Goal: Transaction & Acquisition: Purchase product/service

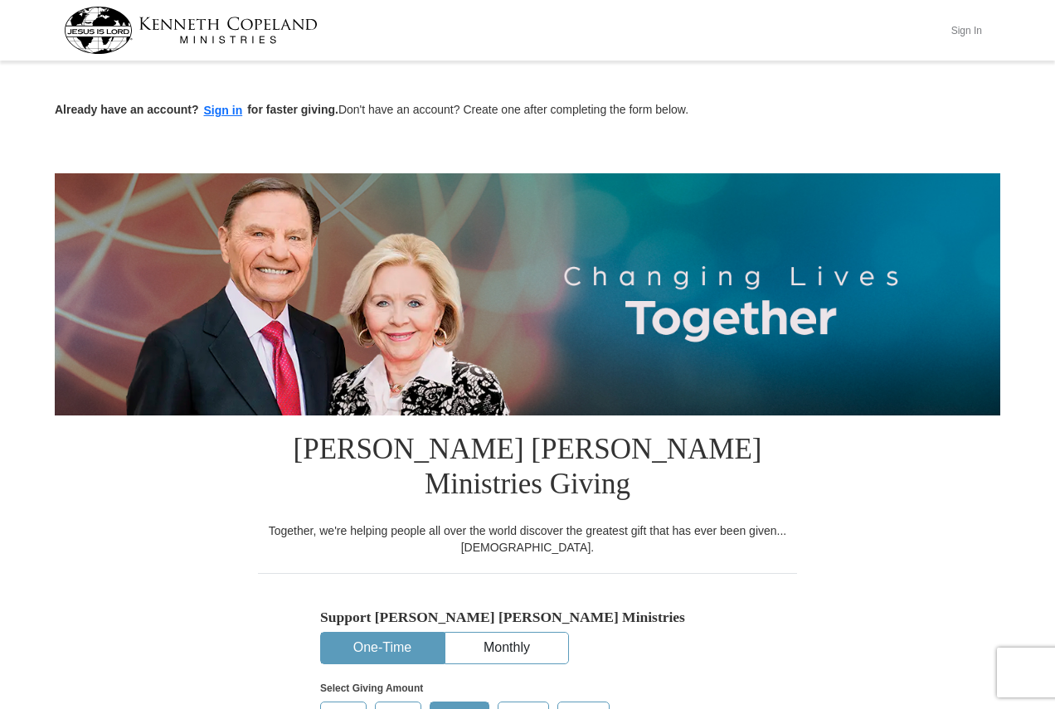
click at [978, 27] on button "Sign In" at bounding box center [966, 30] width 50 height 26
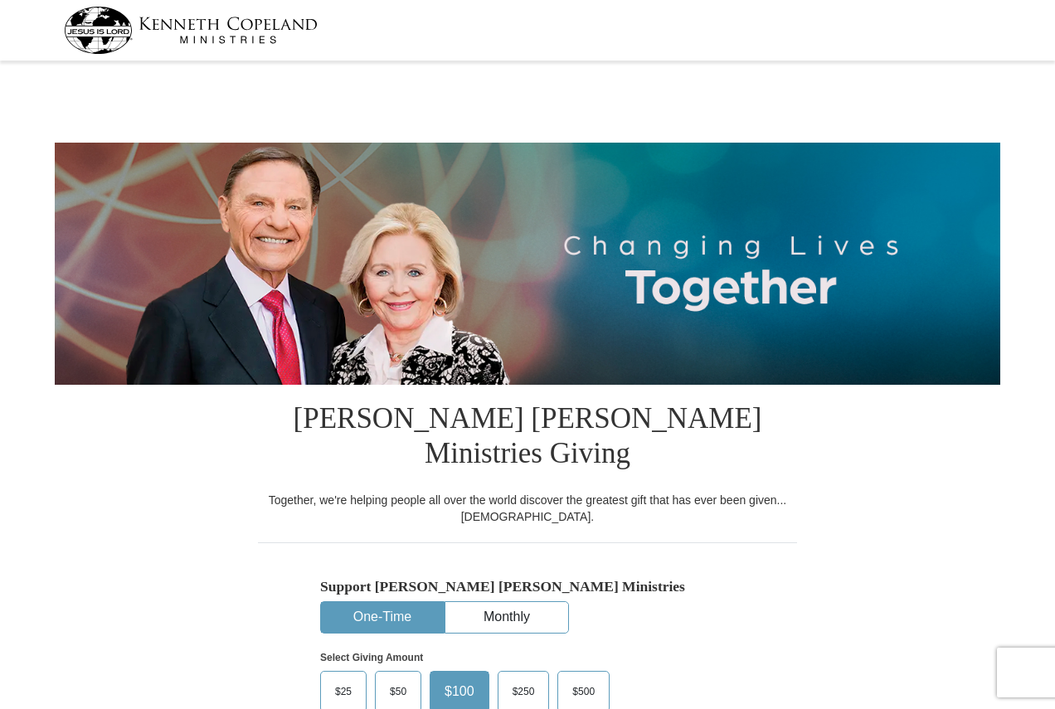
select select "PA"
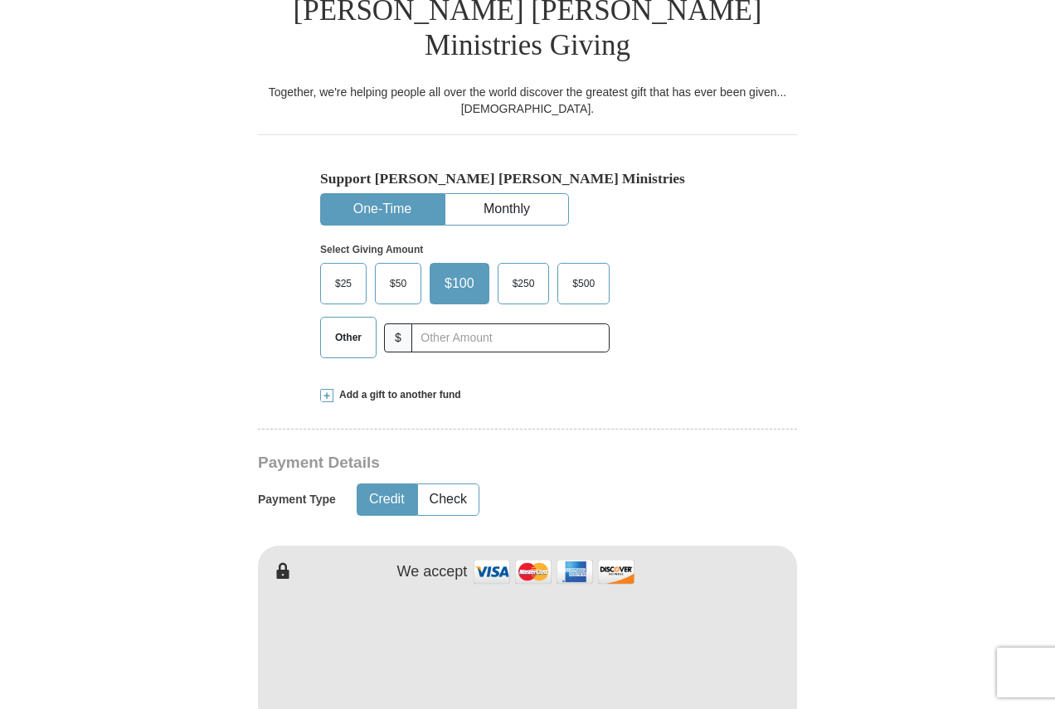
scroll to position [497, 0]
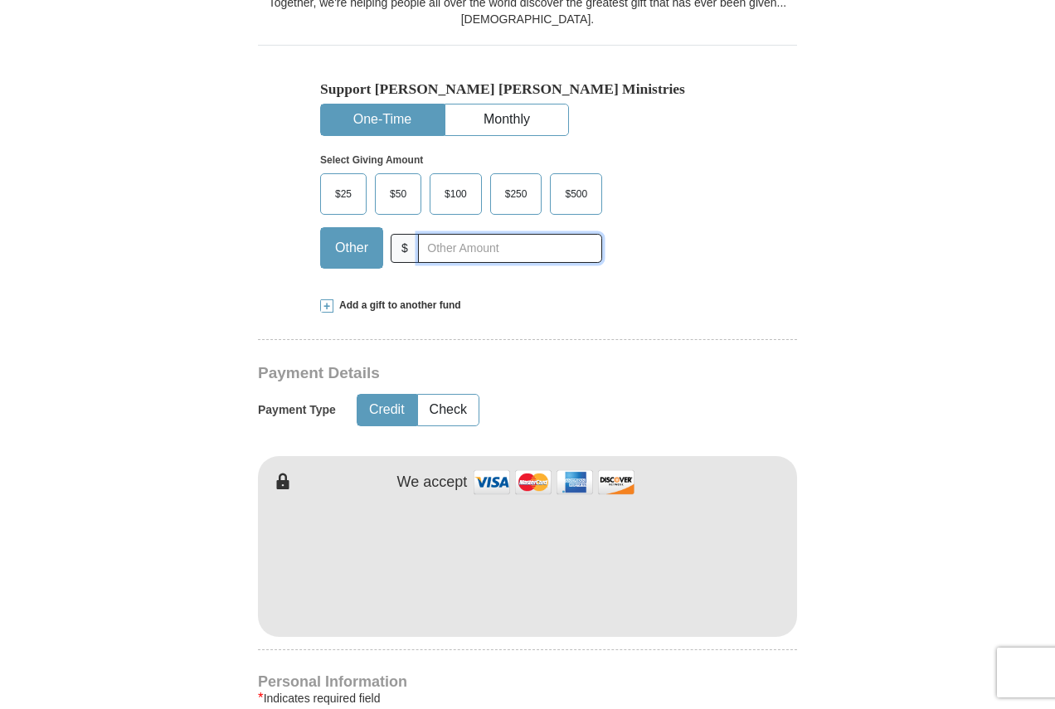
click at [446, 234] on input "text" at bounding box center [510, 248] width 184 height 29
type input "20"
click at [449, 395] on button "Check" at bounding box center [448, 410] width 61 height 31
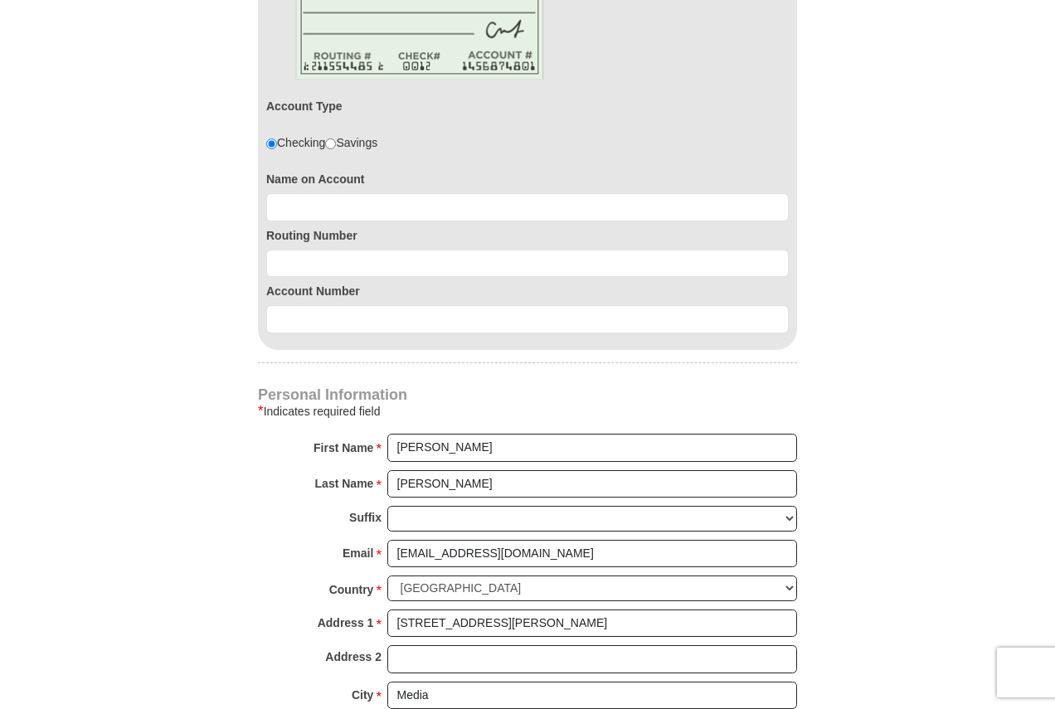
scroll to position [995, 0]
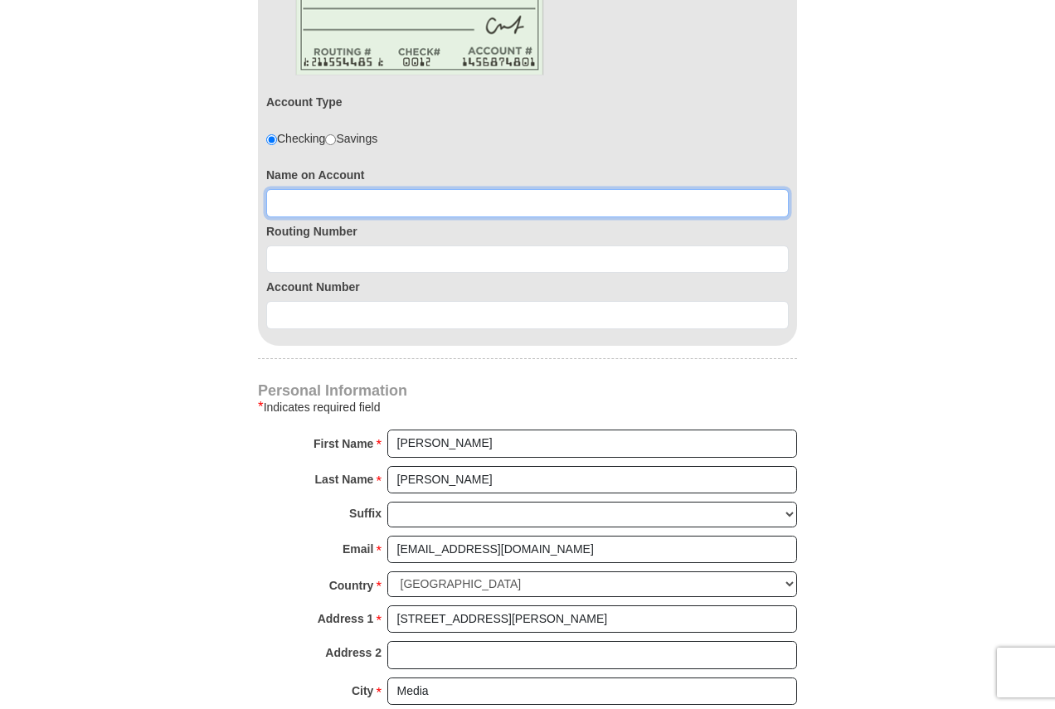
click at [450, 189] on input at bounding box center [527, 203] width 522 height 28
type input "[PERSON_NAME]"
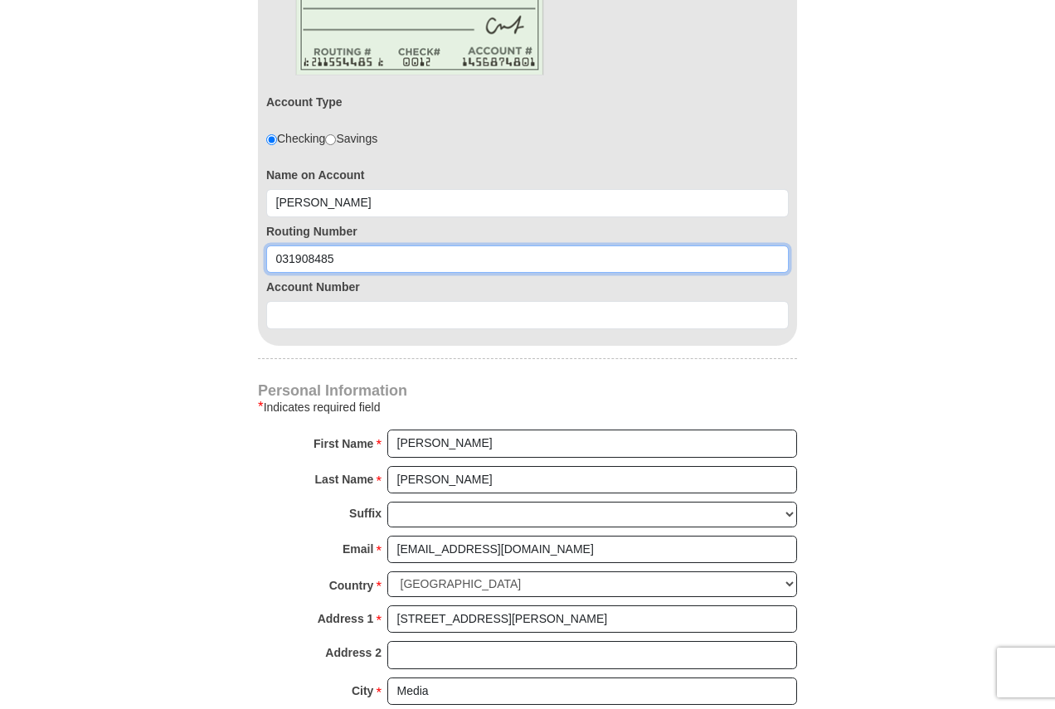
type input "031908485"
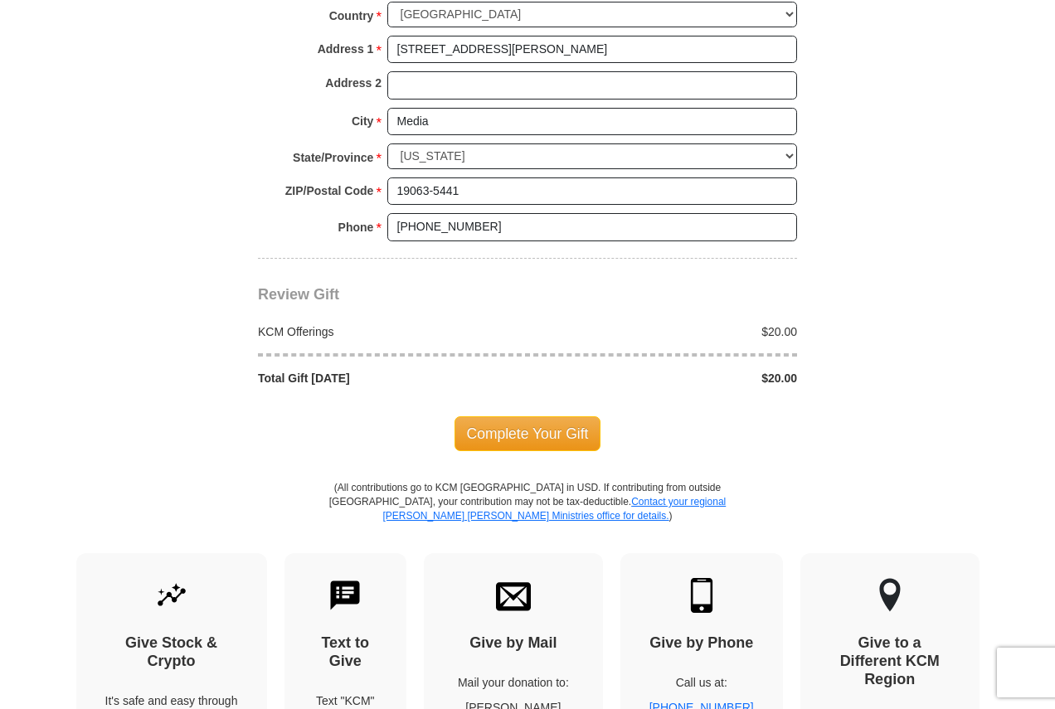
scroll to position [1575, 0]
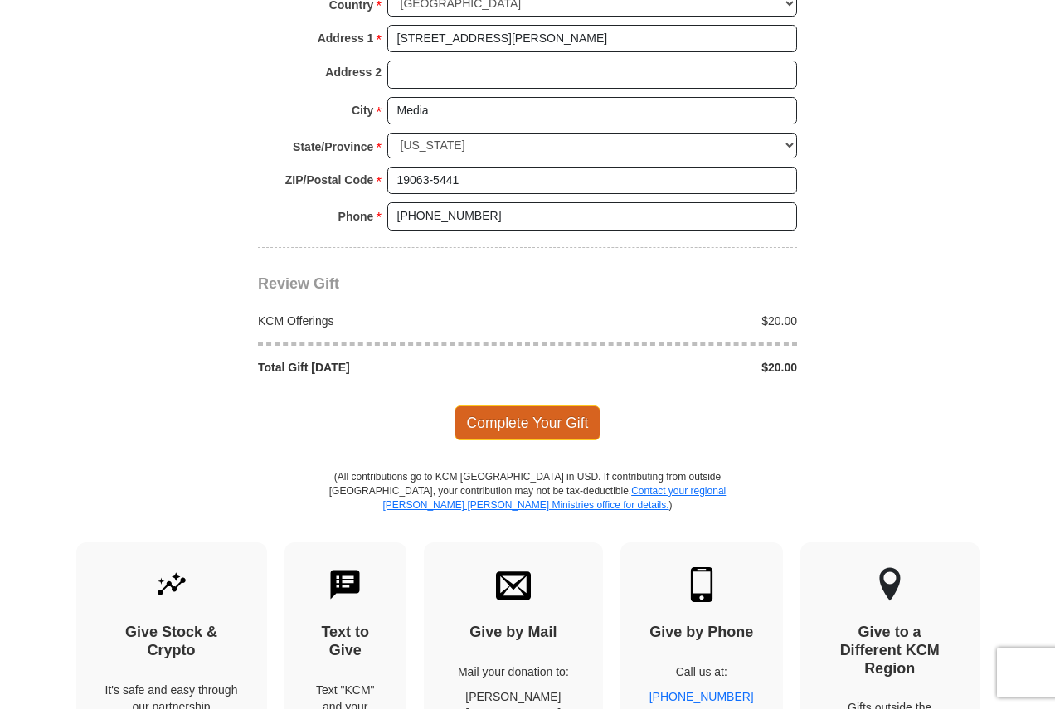
type input "0360154439"
click at [528, 405] on span "Complete Your Gift" at bounding box center [527, 422] width 147 height 35
